Goal: Information Seeking & Learning: Learn about a topic

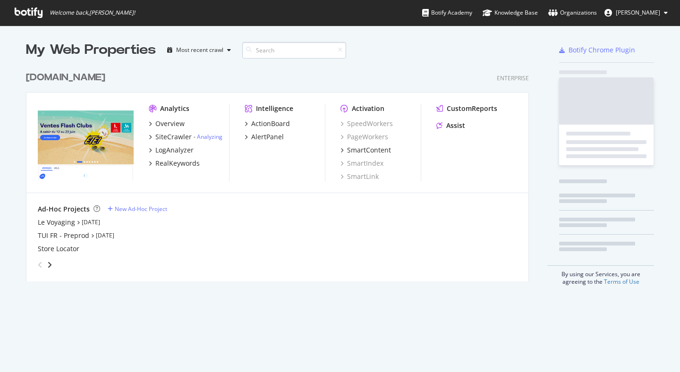
scroll to position [372, 680]
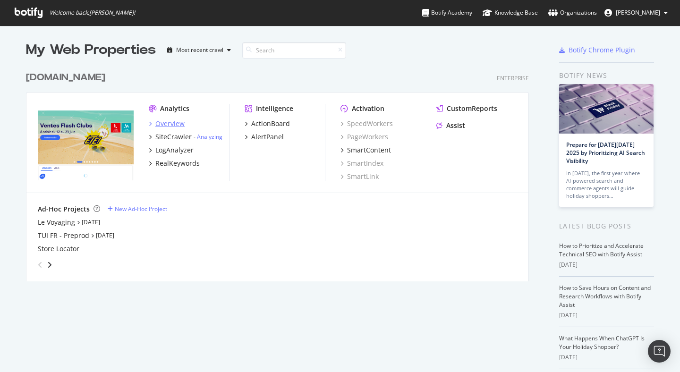
click at [167, 126] on div "Overview" at bounding box center [169, 123] width 29 height 9
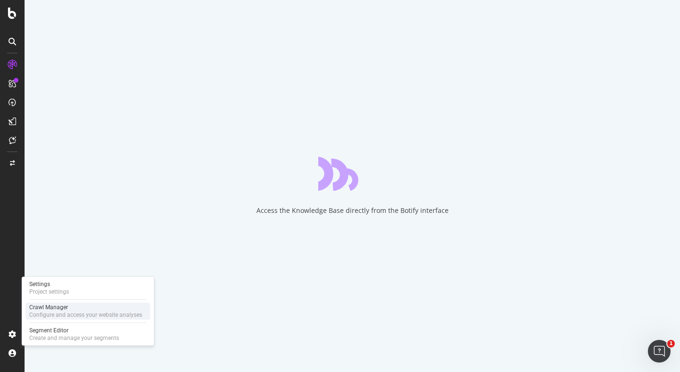
click at [54, 305] on div "Crawl Manager" at bounding box center [85, 308] width 113 height 8
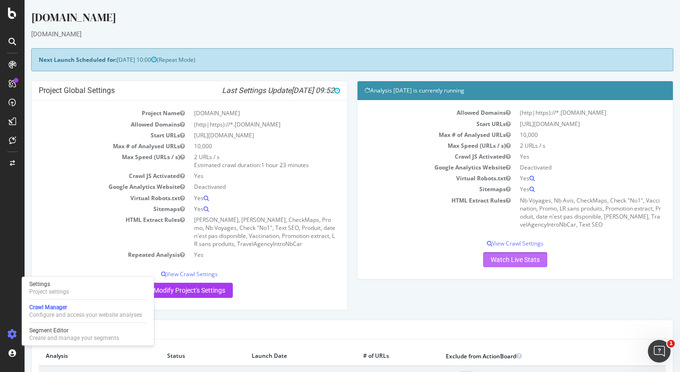
click at [522, 262] on link "Watch Live Stats" at bounding box center [515, 259] width 64 height 15
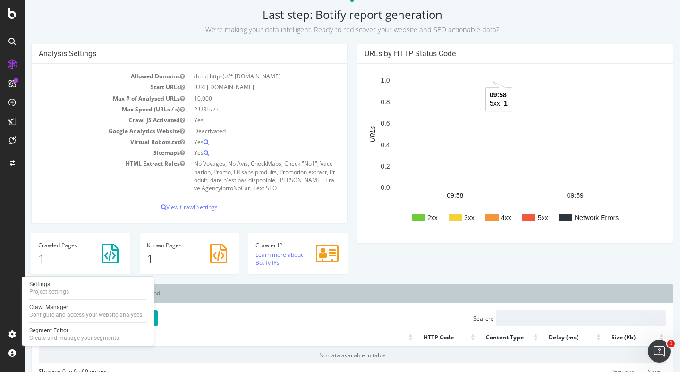
scroll to position [93, 0]
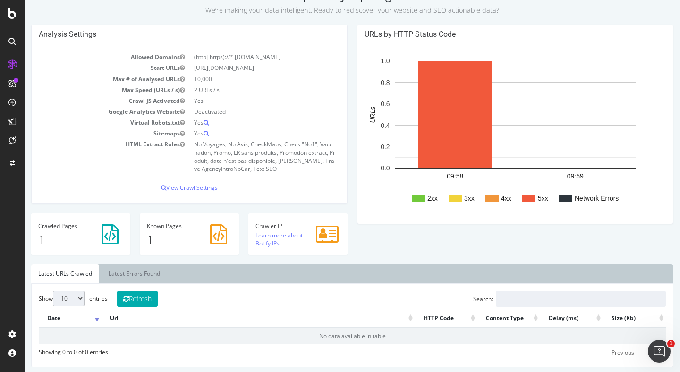
click at [77, 194] on div "Allowed Domains (http|https)://*.[DOMAIN_NAME] Start URLs [URL][DOMAIN_NAME] Ma…" at bounding box center [190, 123] width 316 height 159
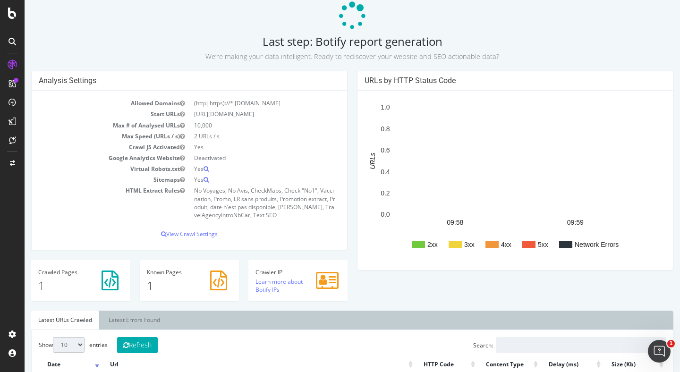
scroll to position [34, 0]
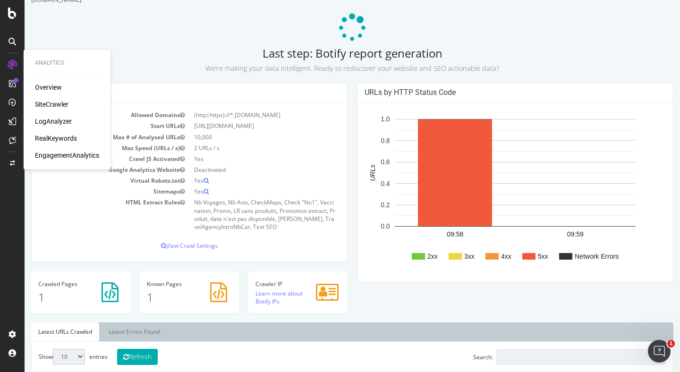
click at [13, 62] on icon at bounding box center [12, 64] width 9 height 9
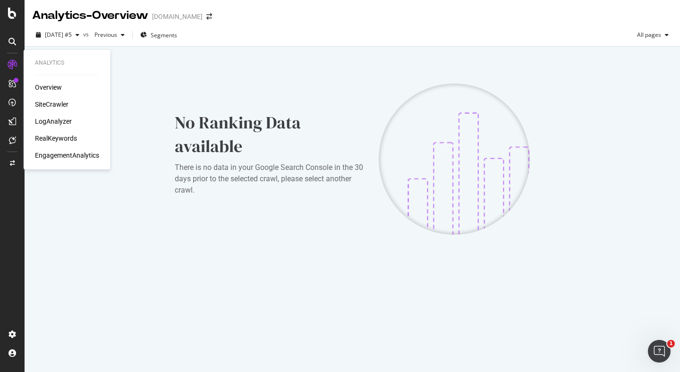
click at [39, 106] on div "SiteCrawler" at bounding box center [52, 104] width 34 height 9
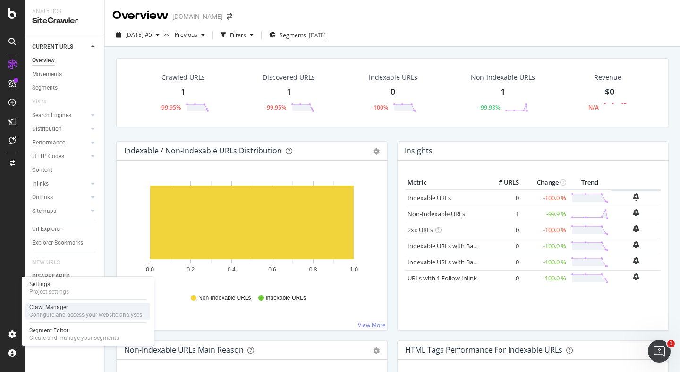
click at [39, 311] on div "Configure and access your website analyses" at bounding box center [85, 315] width 113 height 8
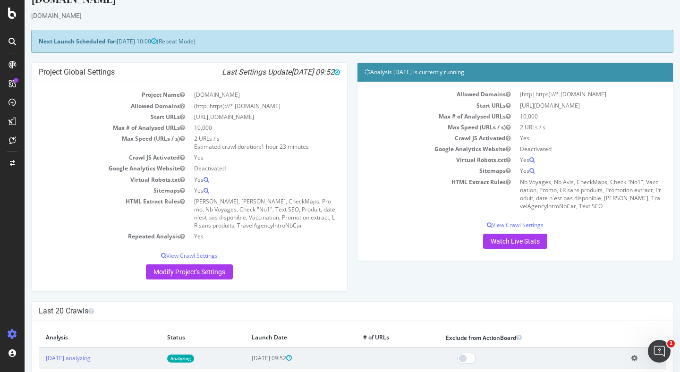
scroll to position [208, 0]
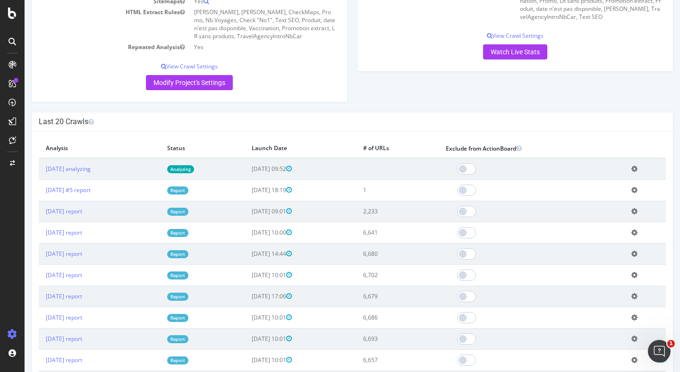
click at [637, 189] on icon at bounding box center [635, 190] width 6 height 7
click at [613, 215] on link "Delete analysis" at bounding box center [600, 217] width 76 height 13
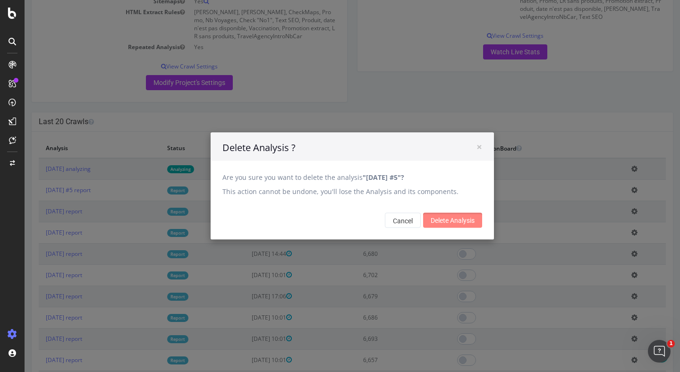
click at [453, 218] on input "Delete Analysis" at bounding box center [452, 220] width 59 height 15
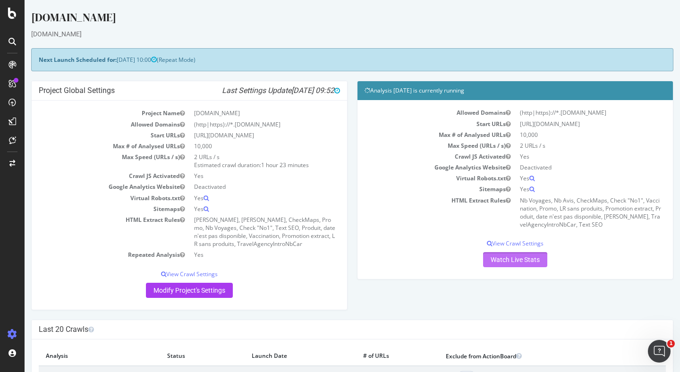
click at [499, 263] on link "Watch Live Stats" at bounding box center [515, 259] width 64 height 15
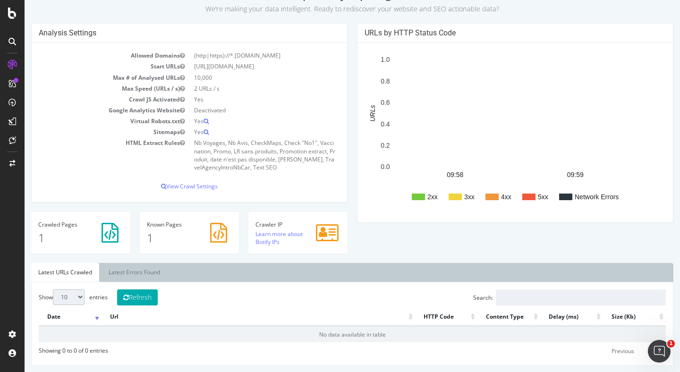
scroll to position [94, 0]
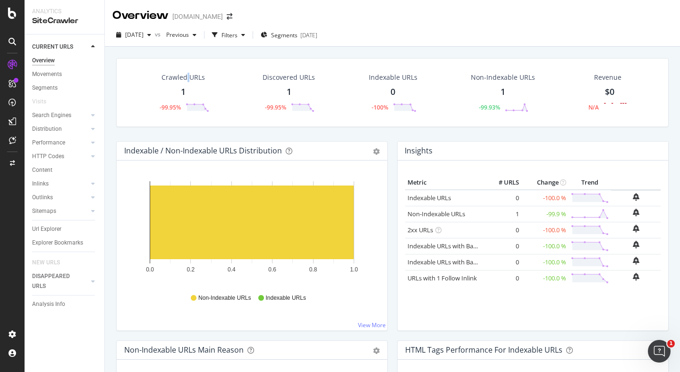
click at [186, 73] on div "Crawled URLs" at bounding box center [183, 77] width 43 height 9
